Goal: Obtain resource: Download file/media

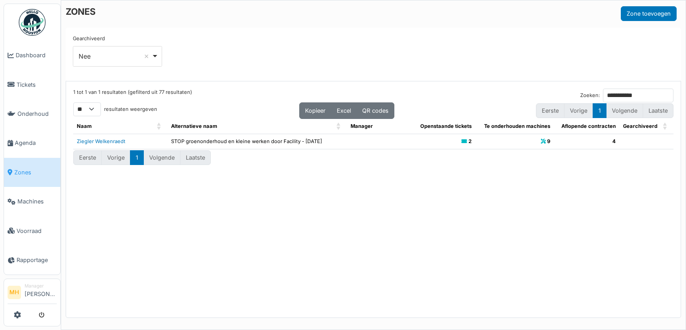
select select "**"
click at [25, 80] on span "Tickets" at bounding box center [37, 84] width 40 height 8
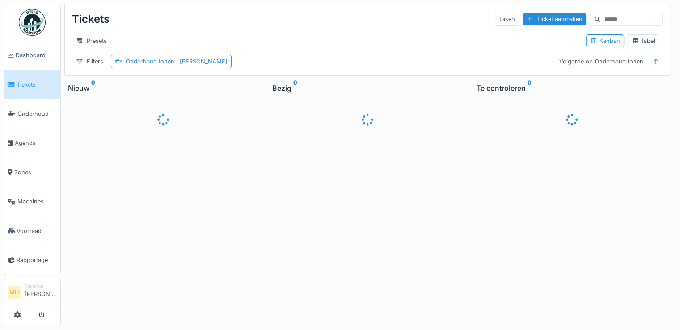
click at [600, 15] on input at bounding box center [631, 19] width 62 height 13
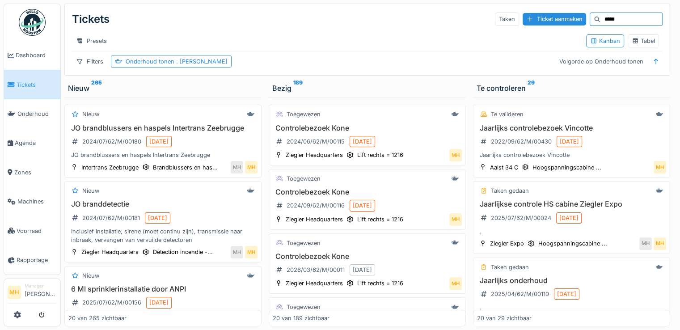
type input "*****"
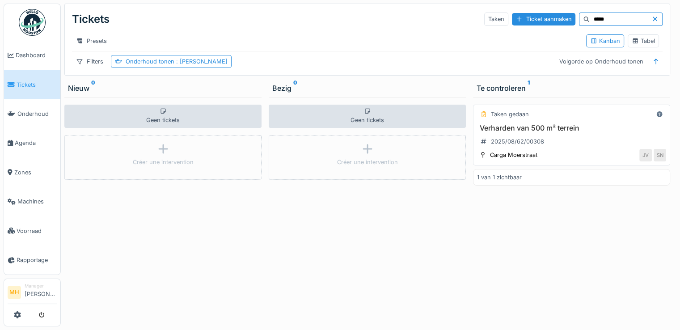
click at [561, 132] on h3 "Verharden van 500 m² terrein" at bounding box center [571, 128] width 189 height 8
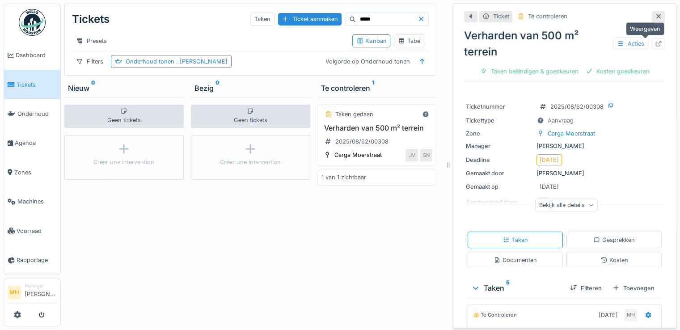
click at [655, 42] on icon at bounding box center [658, 44] width 6 height 6
click at [38, 288] on li "Manager Monique Hermans" at bounding box center [41, 291] width 32 height 19
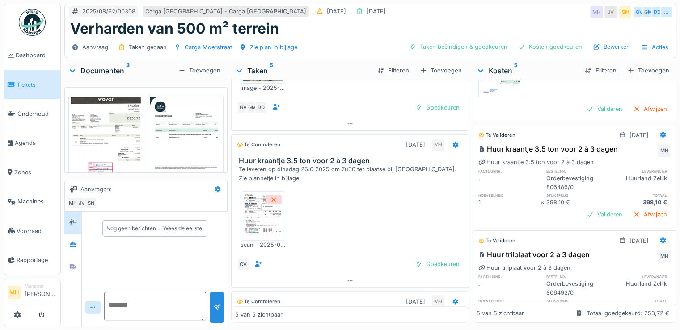
scroll to position [402, 0]
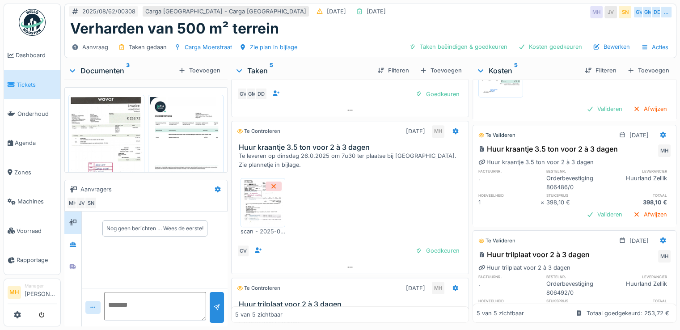
click at [268, 202] on img at bounding box center [263, 202] width 40 height 45
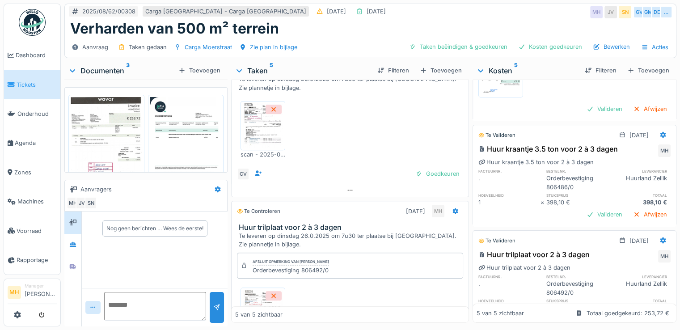
scroll to position [491, 0]
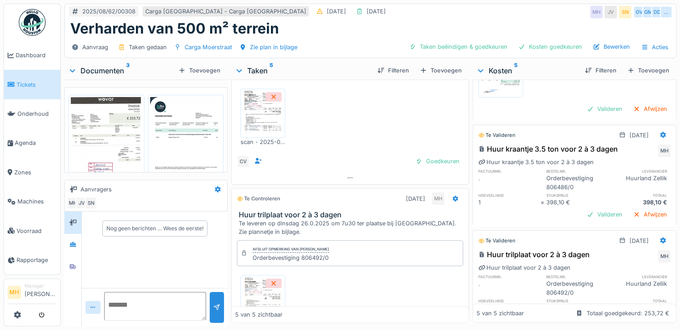
click at [354, 286] on div "Scanned_from_a_Lexmark_Multifunction_Product19-08-2025-075016 (2).pdf" at bounding box center [350, 304] width 226 height 72
click at [250, 288] on img at bounding box center [263, 299] width 40 height 45
click at [38, 285] on li "Manager Monique Hermans" at bounding box center [41, 291] width 32 height 19
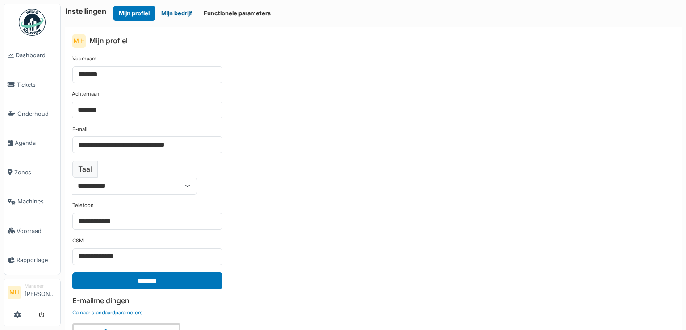
click at [182, 13] on button "Mijn bedrijf" at bounding box center [176, 13] width 42 height 15
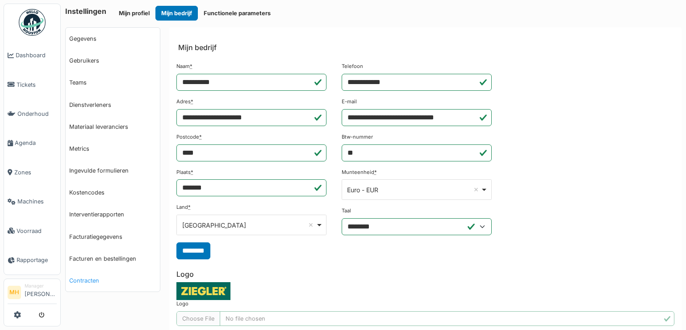
click at [93, 279] on link "Contracten" at bounding box center [113, 280] width 94 height 22
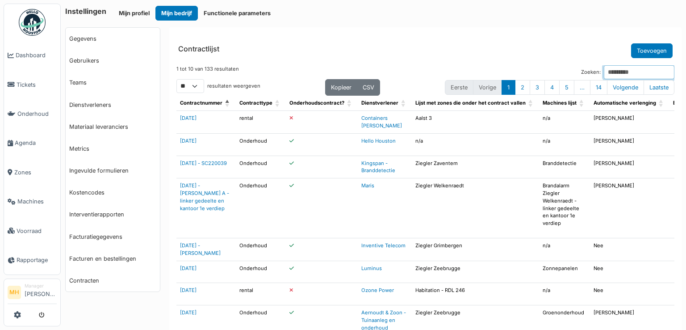
click at [613, 70] on input "Zoeken:" at bounding box center [639, 72] width 71 height 14
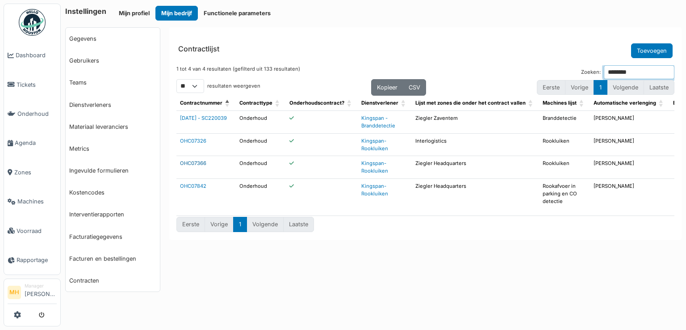
type input "********"
click at [202, 163] on link "OHC07366" at bounding box center [193, 163] width 26 height 6
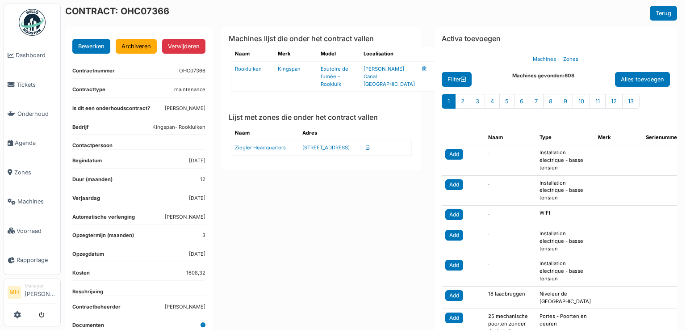
scroll to position [89, 0]
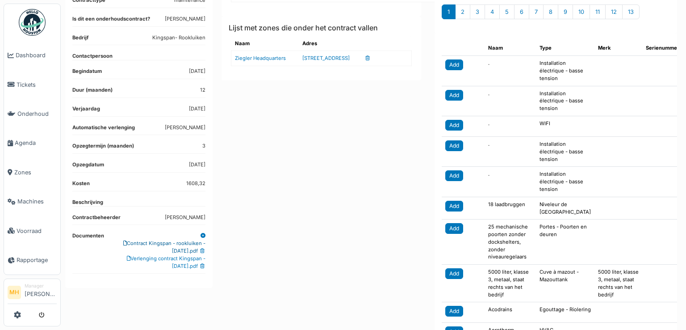
click at [177, 242] on link "Contract Kingspan - rookluiken - [DATE].pdf" at bounding box center [164, 247] width 82 height 14
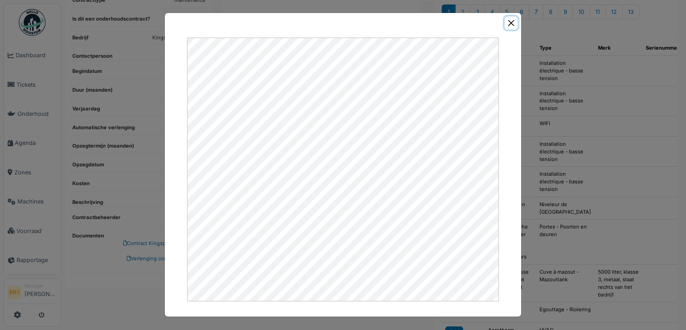
click at [514, 24] on button "Close" at bounding box center [511, 23] width 13 height 13
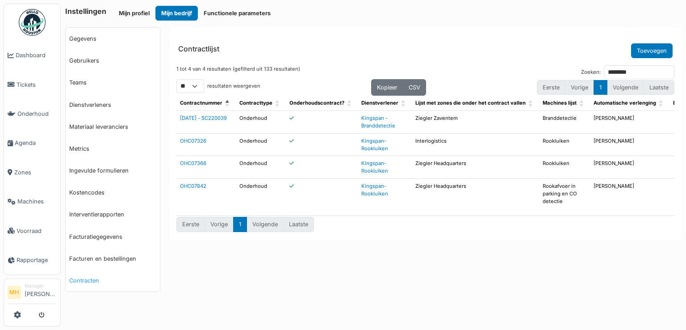
click at [85, 278] on link "Contracten" at bounding box center [113, 280] width 94 height 22
click at [615, 69] on input "********" at bounding box center [639, 72] width 71 height 14
click at [200, 185] on link "OHC07842" at bounding box center [193, 186] width 26 height 6
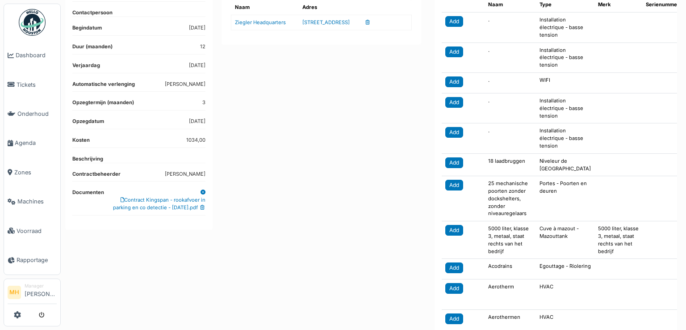
scroll to position [134, 0]
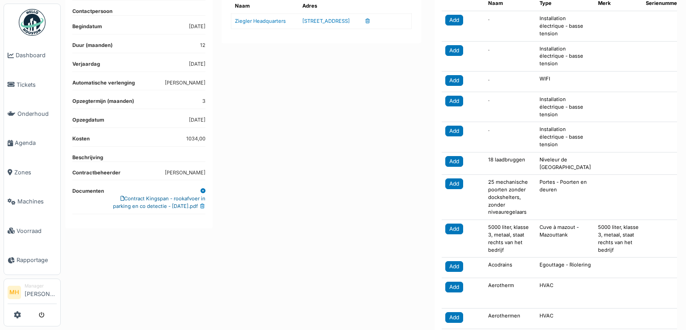
click at [155, 204] on link "Contract Kingspan - rookafvoer in parking en co detectie - [DATE].pdf" at bounding box center [159, 202] width 92 height 14
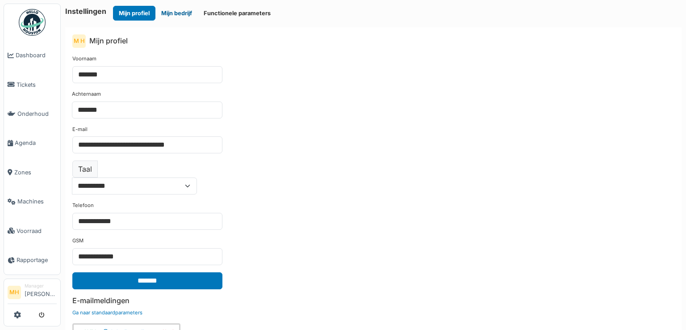
click at [182, 13] on button "Mijn bedrijf" at bounding box center [176, 13] width 42 height 15
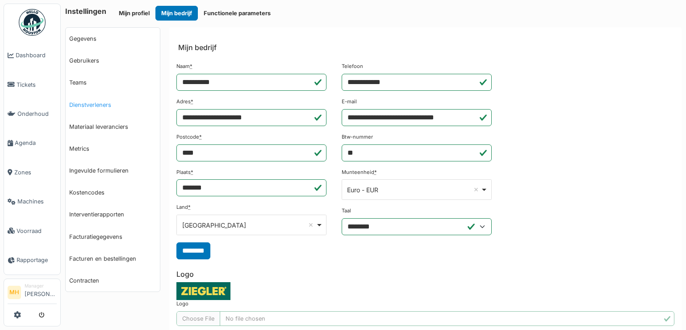
click at [88, 105] on link "Dienstverleners" at bounding box center [113, 105] width 94 height 22
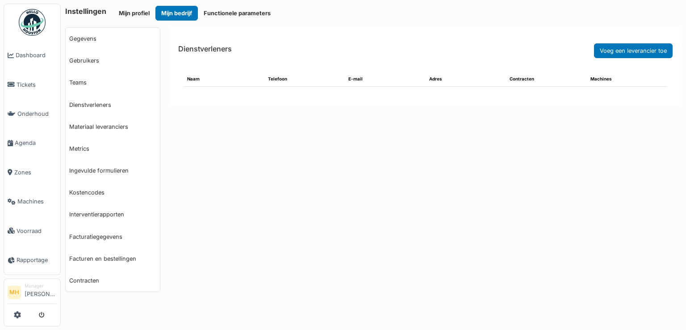
select select "***"
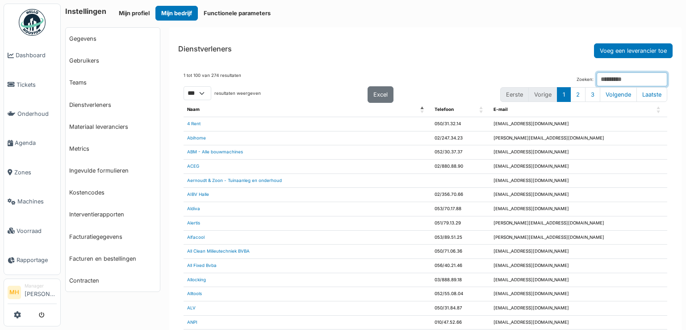
click at [597, 81] on input "Zoeken:" at bounding box center [632, 79] width 71 height 14
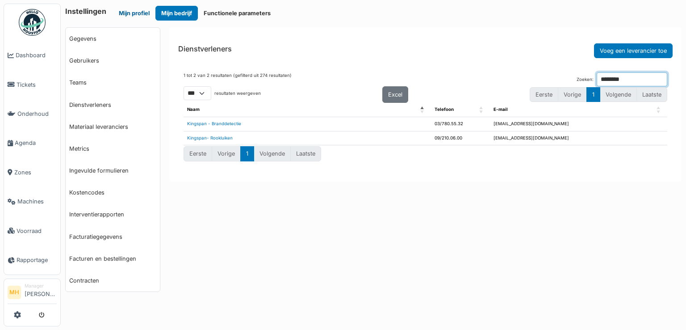
type input "********"
